Goal: Communication & Community: Answer question/provide support

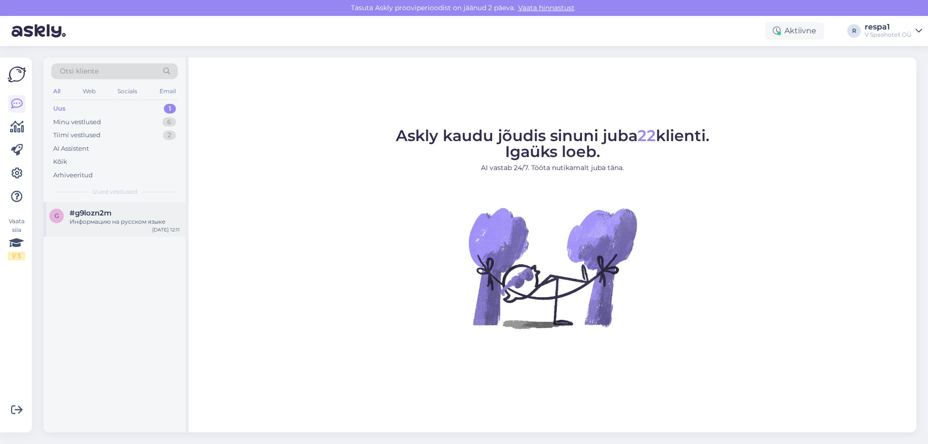
click at [129, 209] on div "#g9lozn2m" at bounding box center [125, 213] width 110 height 9
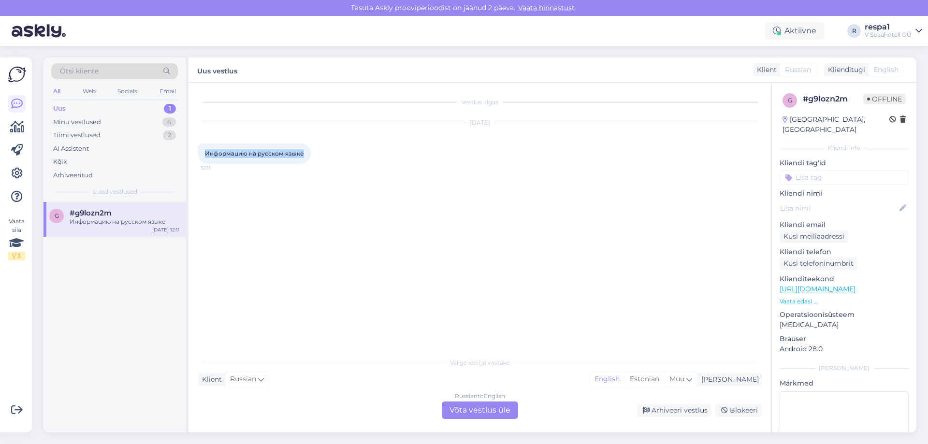
drag, startPoint x: 205, startPoint y: 156, endPoint x: 304, endPoint y: 157, distance: 98.6
click at [304, 157] on div "Информацию на русском языке 12:11" at bounding box center [254, 154] width 113 height 20
click at [231, 154] on span "Информацию на русском языке" at bounding box center [254, 153] width 99 height 7
drag, startPoint x: 206, startPoint y: 154, endPoint x: 228, endPoint y: 151, distance: 21.9
click at [309, 155] on div "Информацию на русском языке 12:11" at bounding box center [254, 154] width 113 height 20
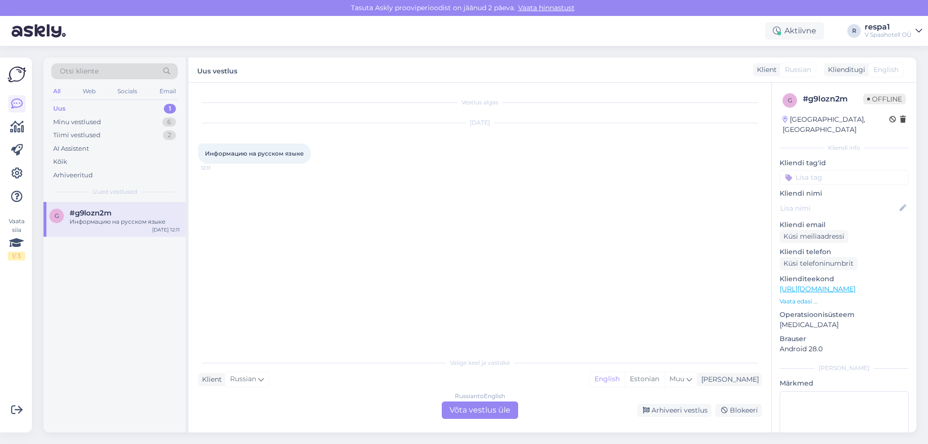
click at [224, 151] on span "Информацию на русском языке" at bounding box center [254, 153] width 99 height 7
click at [236, 142] on div "[DATE] Информацию на русском языке 12:11" at bounding box center [480, 144] width 564 height 62
click at [228, 148] on div "Информацию на русском языке 12:11" at bounding box center [254, 154] width 113 height 20
click at [217, 158] on div "Информацию на русском языке 12:11" at bounding box center [254, 154] width 113 height 20
click at [209, 155] on span "Информацию на русском языке" at bounding box center [254, 153] width 99 height 7
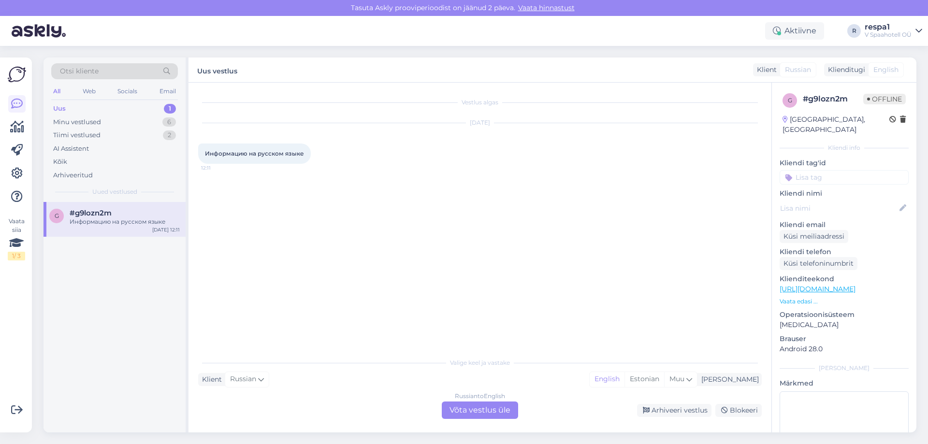
click at [222, 148] on div "Информацию на русском языке 12:11" at bounding box center [254, 154] width 113 height 20
click at [227, 152] on span "Информацию на русском языке" at bounding box center [254, 153] width 99 height 7
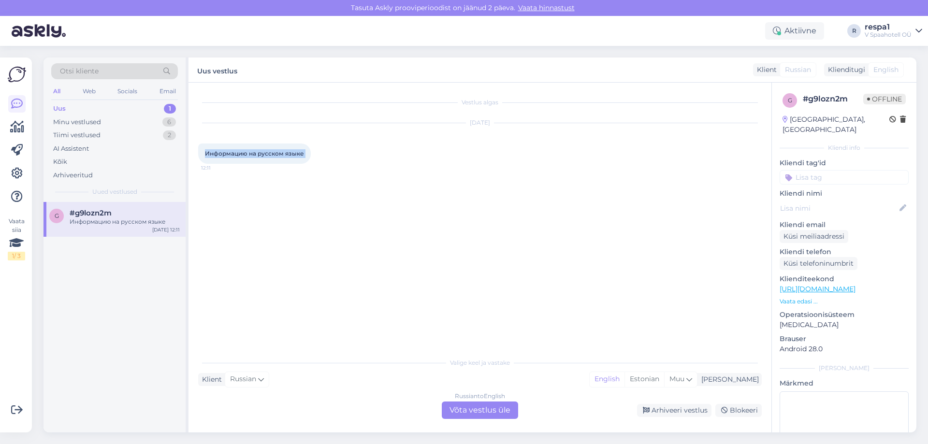
click at [227, 152] on span "Информацию на русском языке" at bounding box center [254, 153] width 99 height 7
click at [506, 417] on div "Russian to English Võta vestlus üle" at bounding box center [480, 410] width 76 height 17
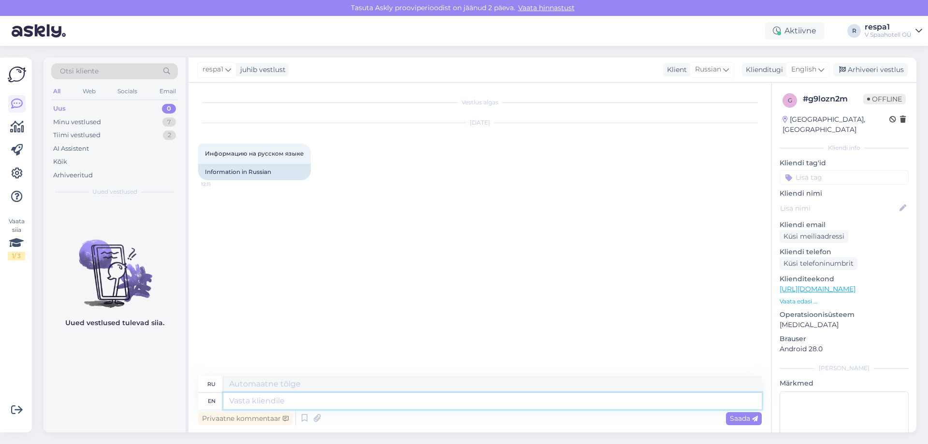
click at [411, 408] on textarea at bounding box center [492, 401] width 539 height 16
type textarea "Hello!"
type textarea "Привет!"
type textarea "Hello! How"
type textarea "Привет! Как?"
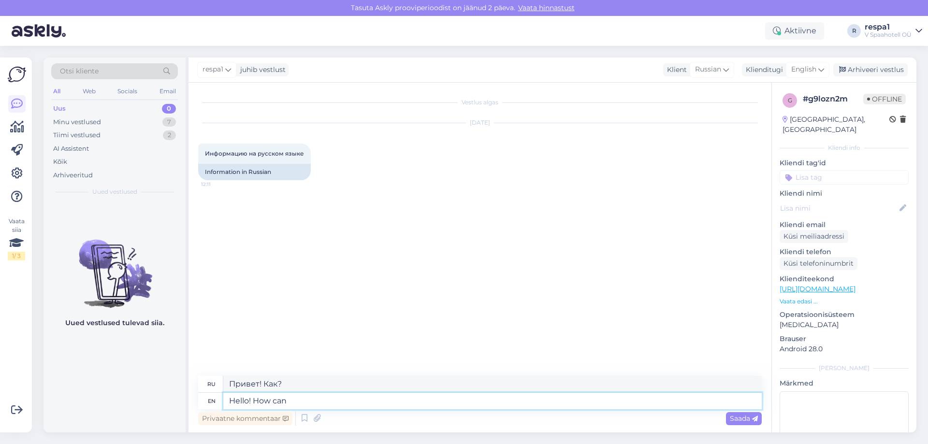
type textarea "Hello! How can"
type textarea "Привет! Как можно"
type textarea "Hello! How can I"
type textarea "Здравствуйте! Как я могу"
type textarea "Hello! How can I help"
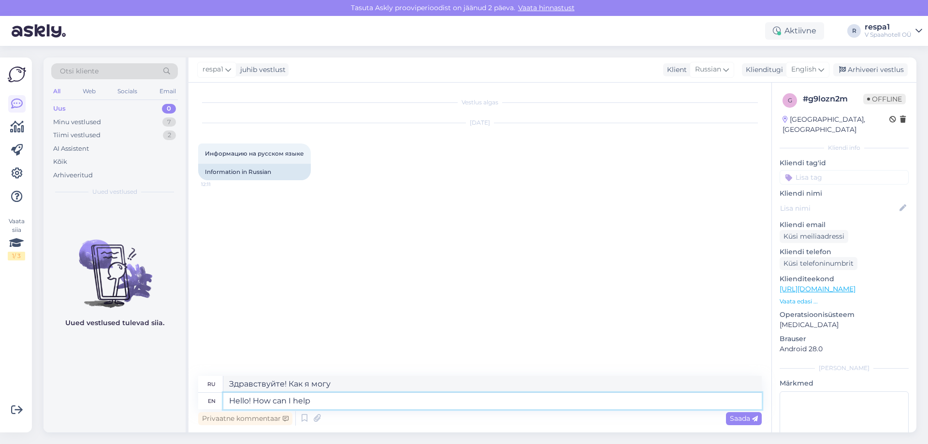
type textarea "Привет! Чем могу помочь?"
type textarea "Hello! How can I help You="
type textarea "Здравствуйте! Чем я могу вам помочь?"
type textarea "Hello! How can I help You?"
type textarea "Здравствуйте! Чем я могу Вам помочь?"
